Goal: Find specific page/section

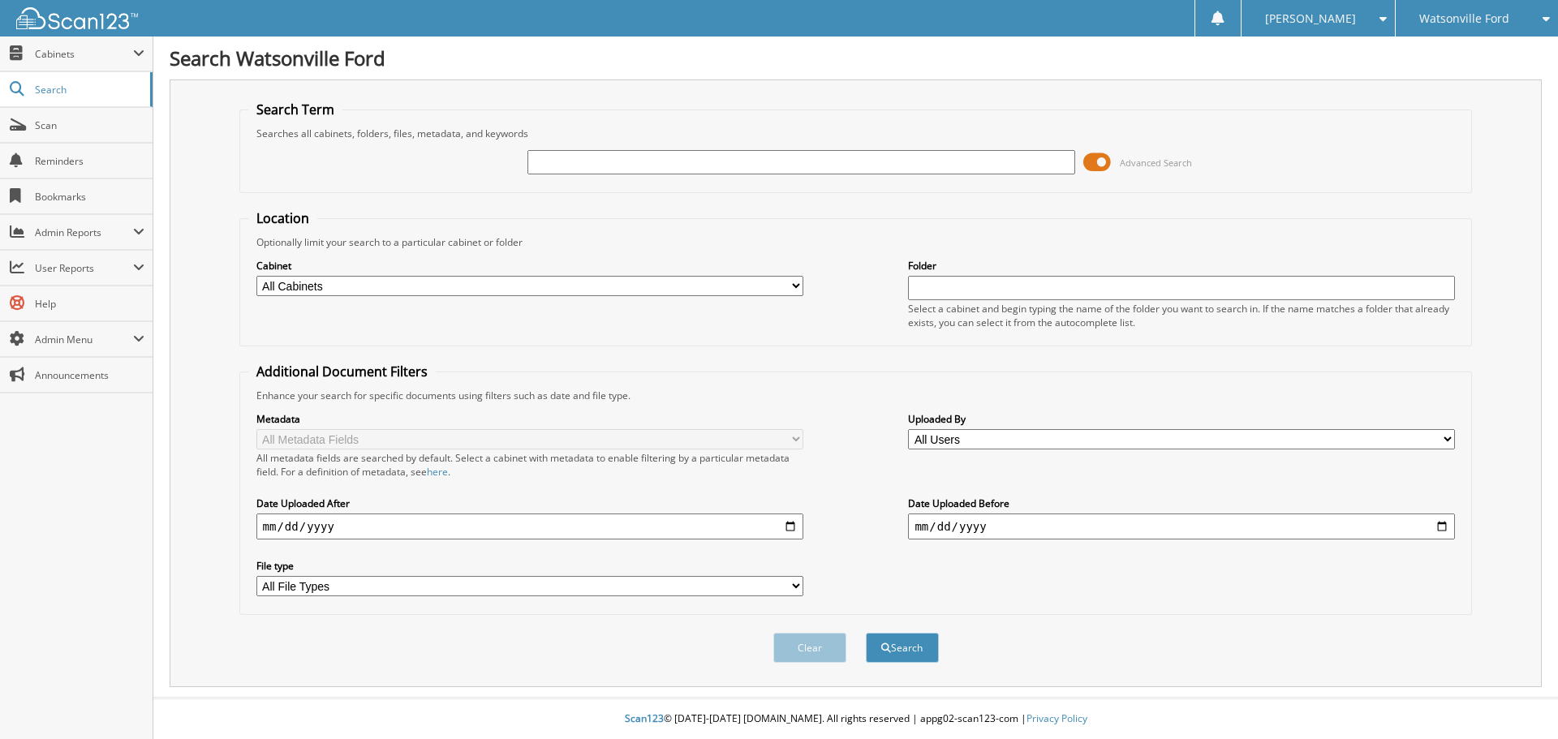
click at [607, 165] on input "text" at bounding box center [800, 162] width 547 height 24
type input "178308"
click at [866, 633] on button "Search" at bounding box center [902, 648] width 73 height 30
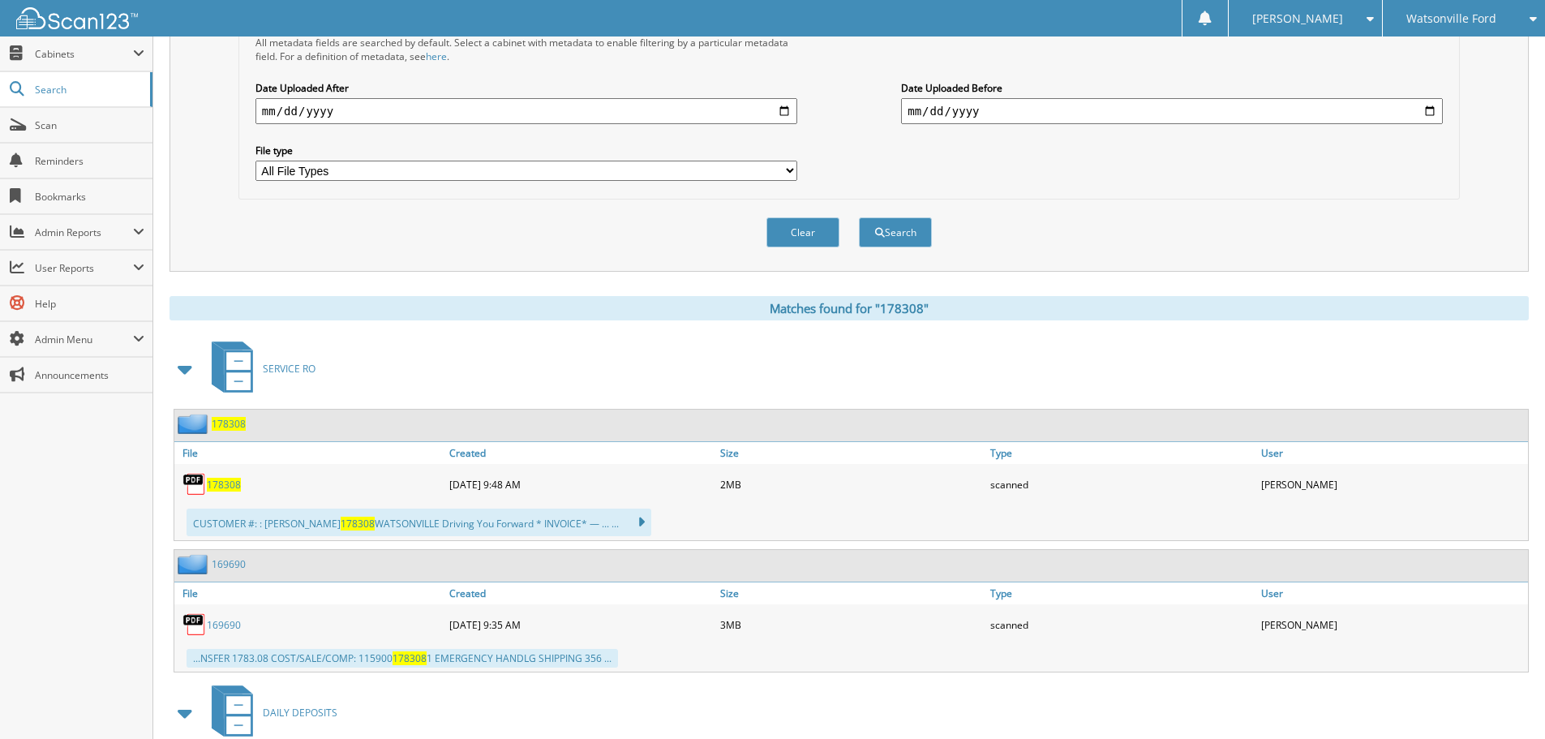
scroll to position [568, 0]
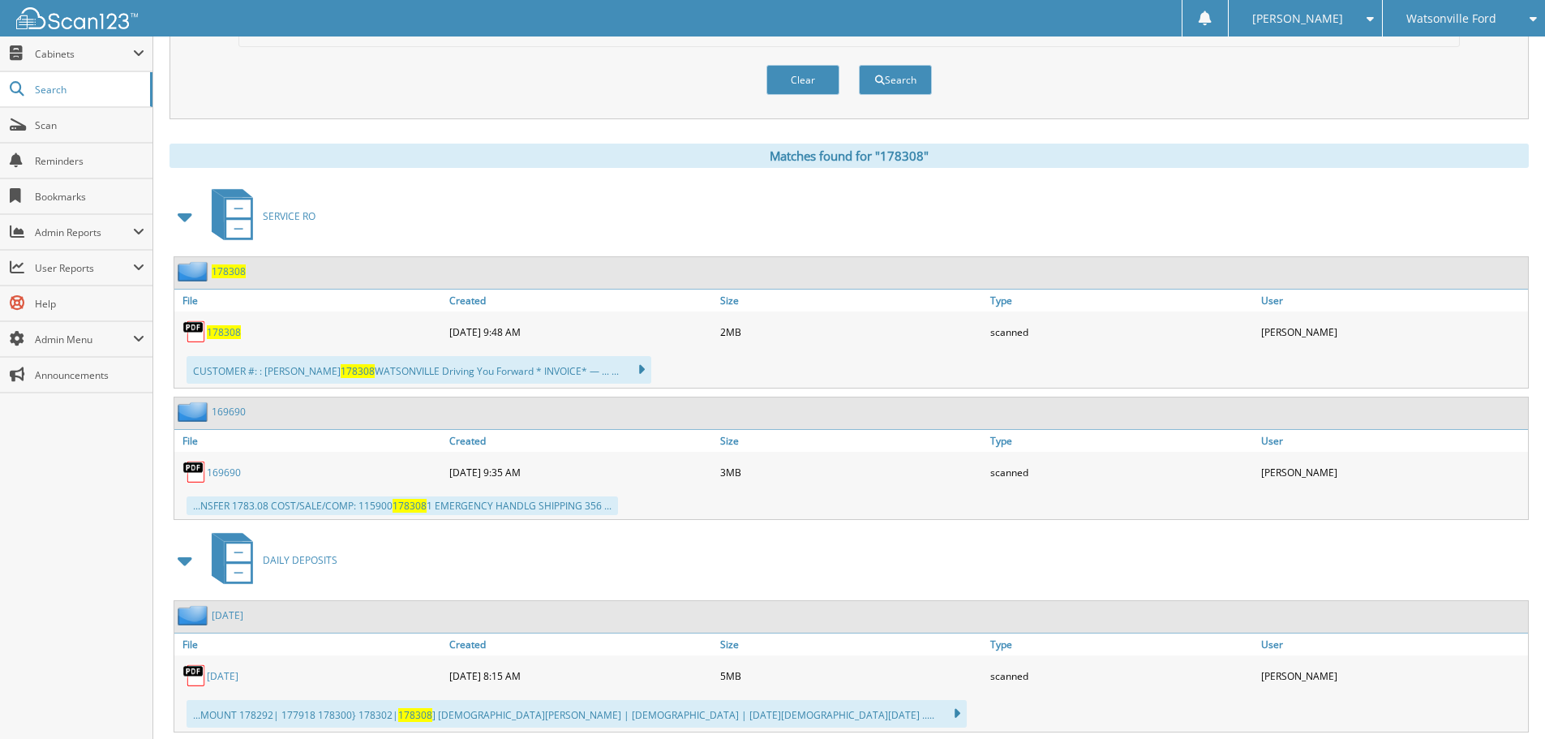
click at [226, 332] on span "178308" at bounding box center [224, 332] width 34 height 14
click at [41, 54] on span "Cabinets" at bounding box center [84, 54] width 98 height 14
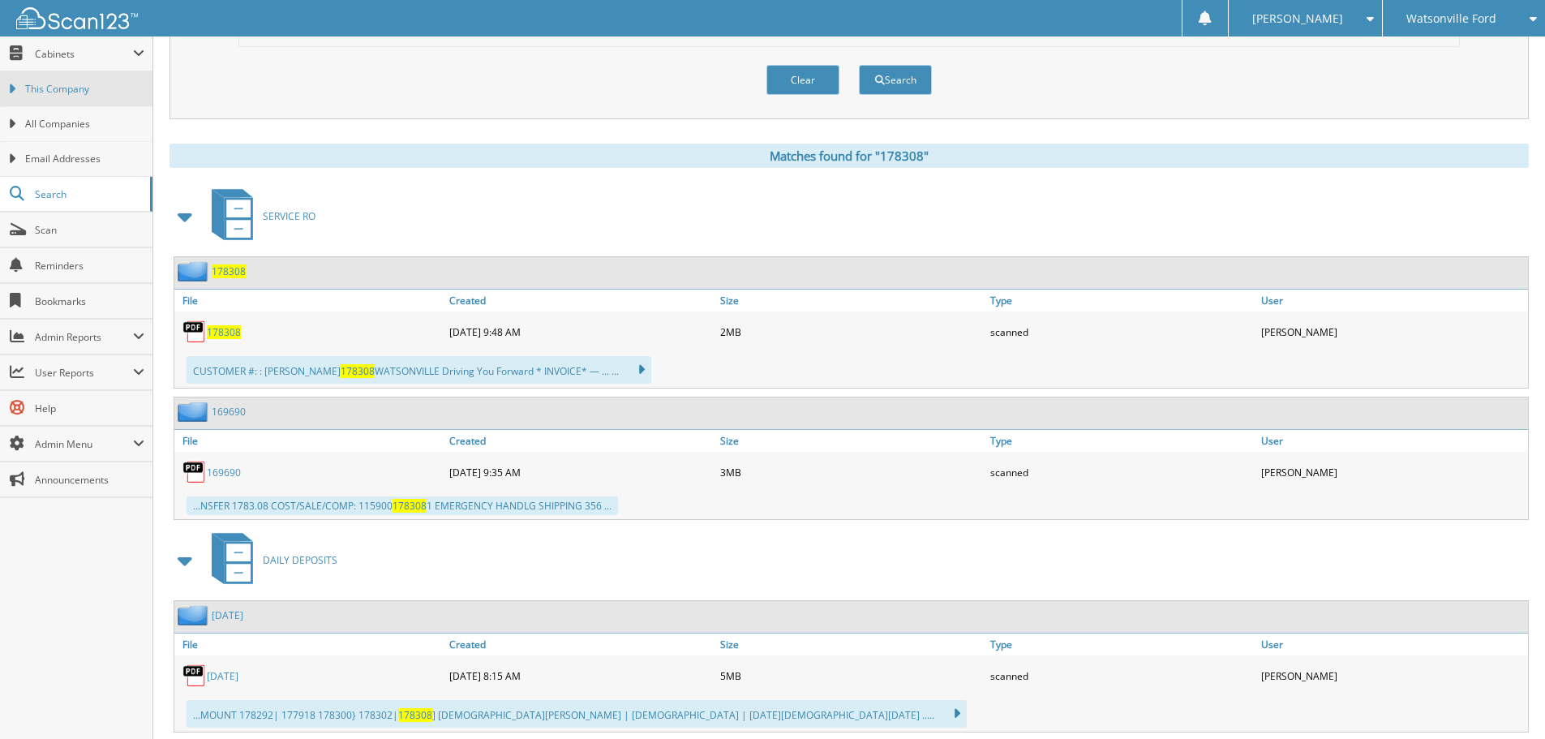
click at [53, 92] on span "This Company" at bounding box center [84, 89] width 119 height 15
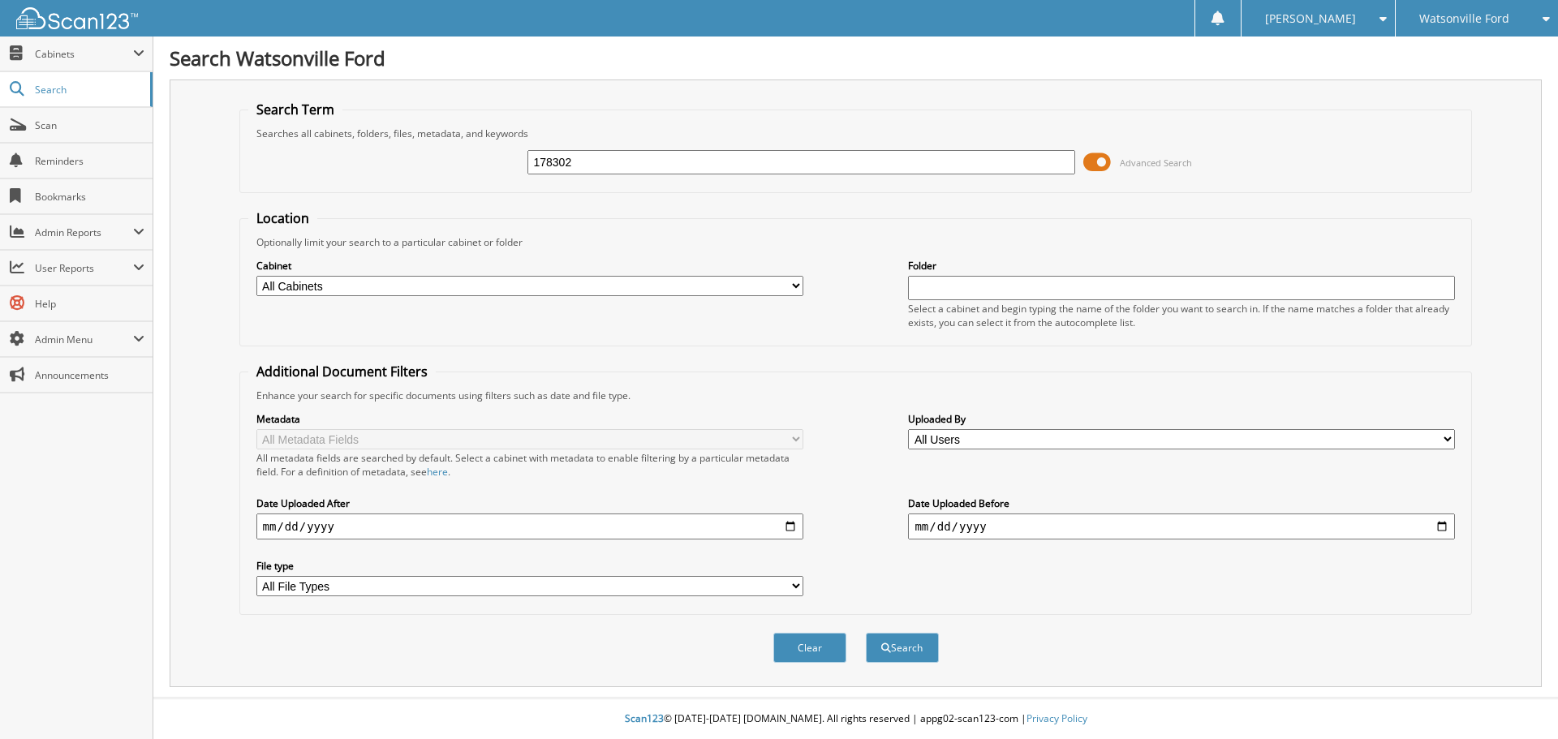
type input "178302"
click at [866, 633] on button "Search" at bounding box center [902, 648] width 73 height 30
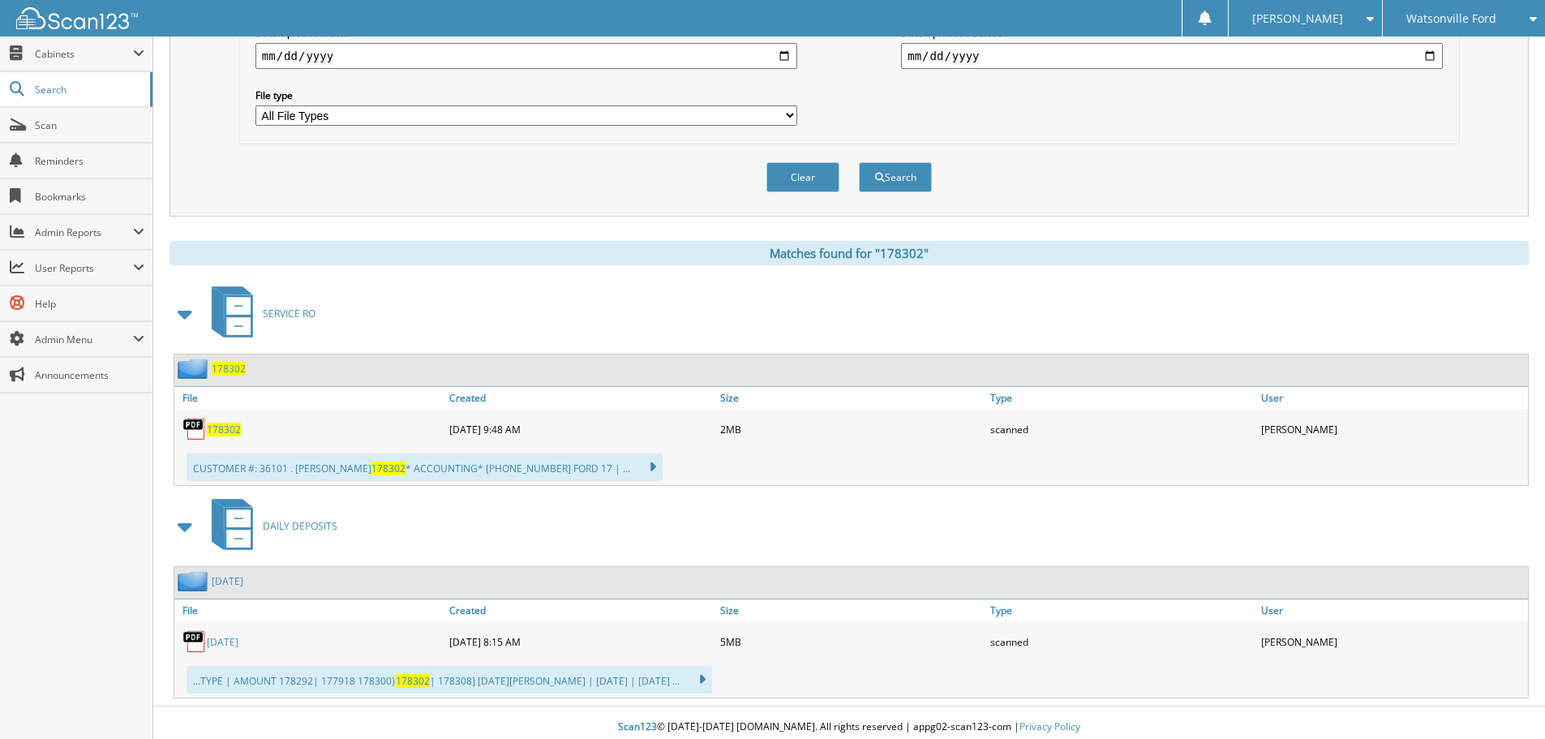
scroll to position [479, 0]
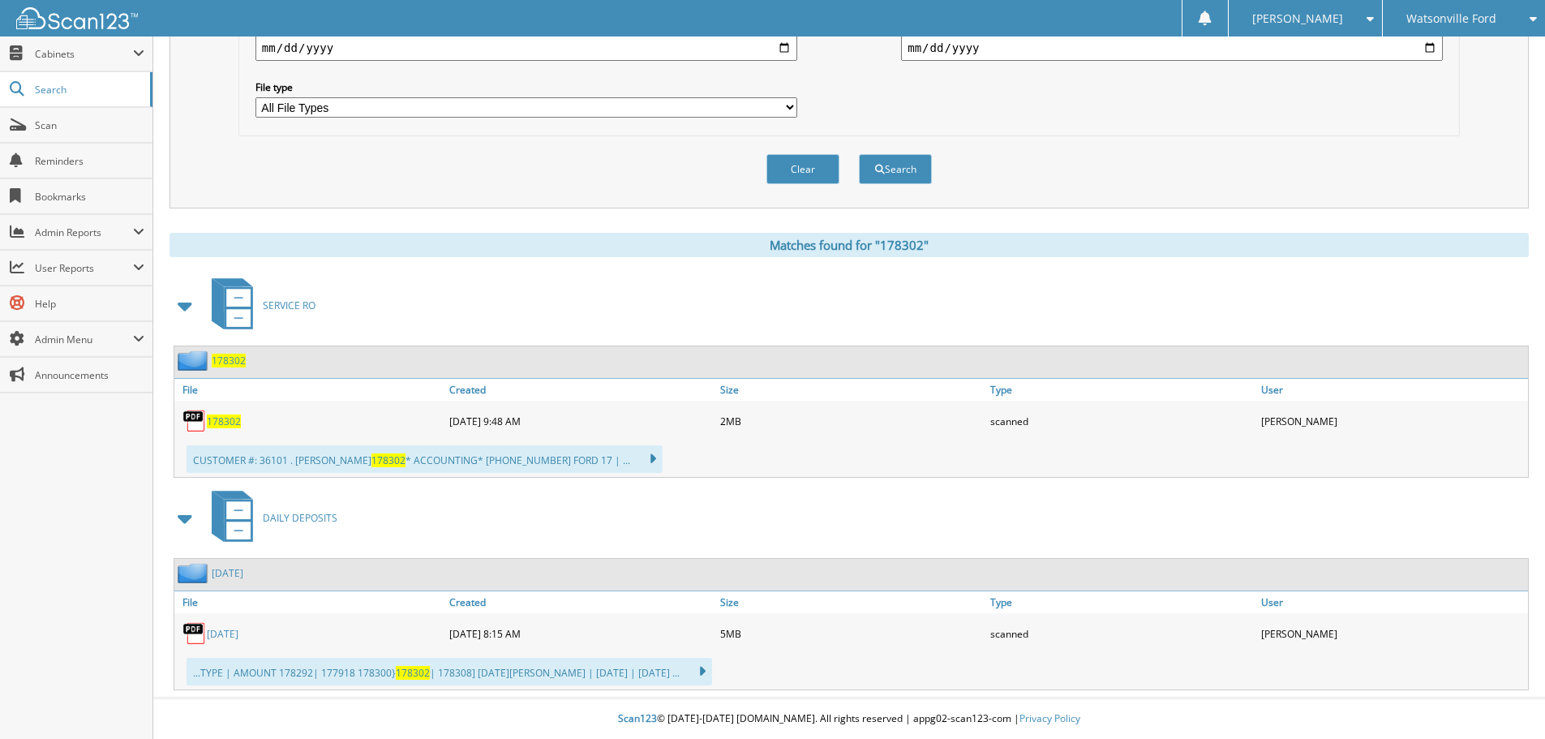
click at [222, 419] on span "178302" at bounding box center [224, 422] width 34 height 14
click at [233, 572] on link "9/9/2025" at bounding box center [228, 573] width 32 height 14
